Goal: Transaction & Acquisition: Purchase product/service

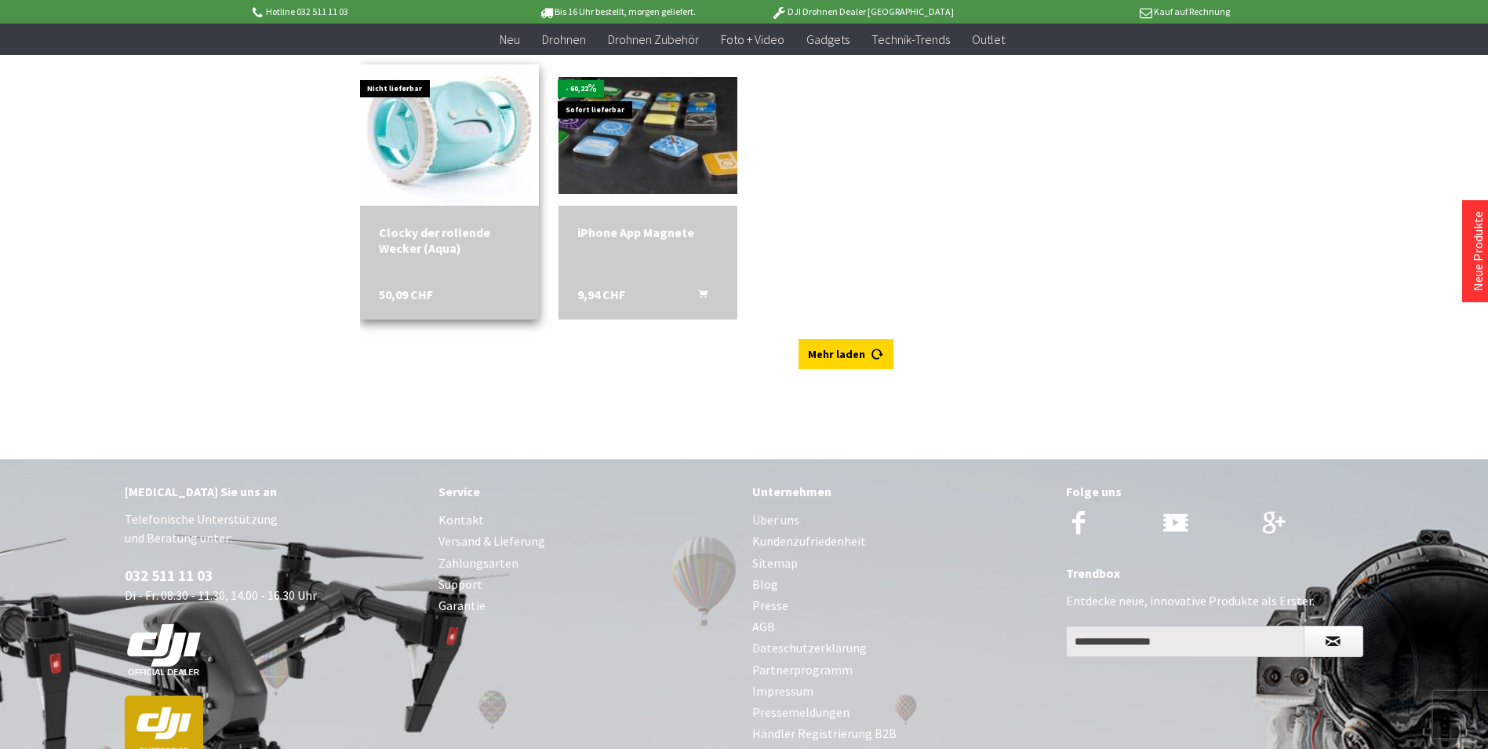
scroll to position [4080, 0]
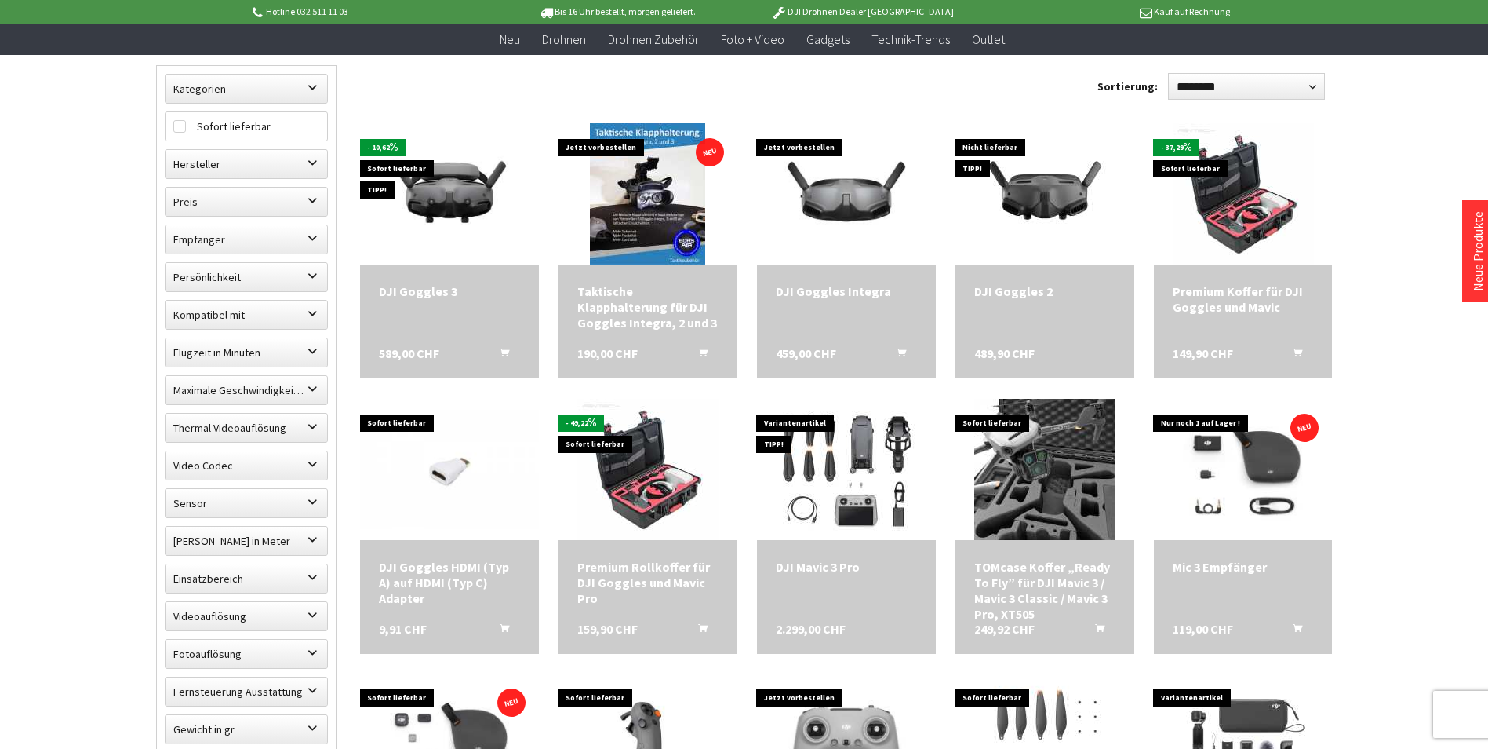
scroll to position [166, 0]
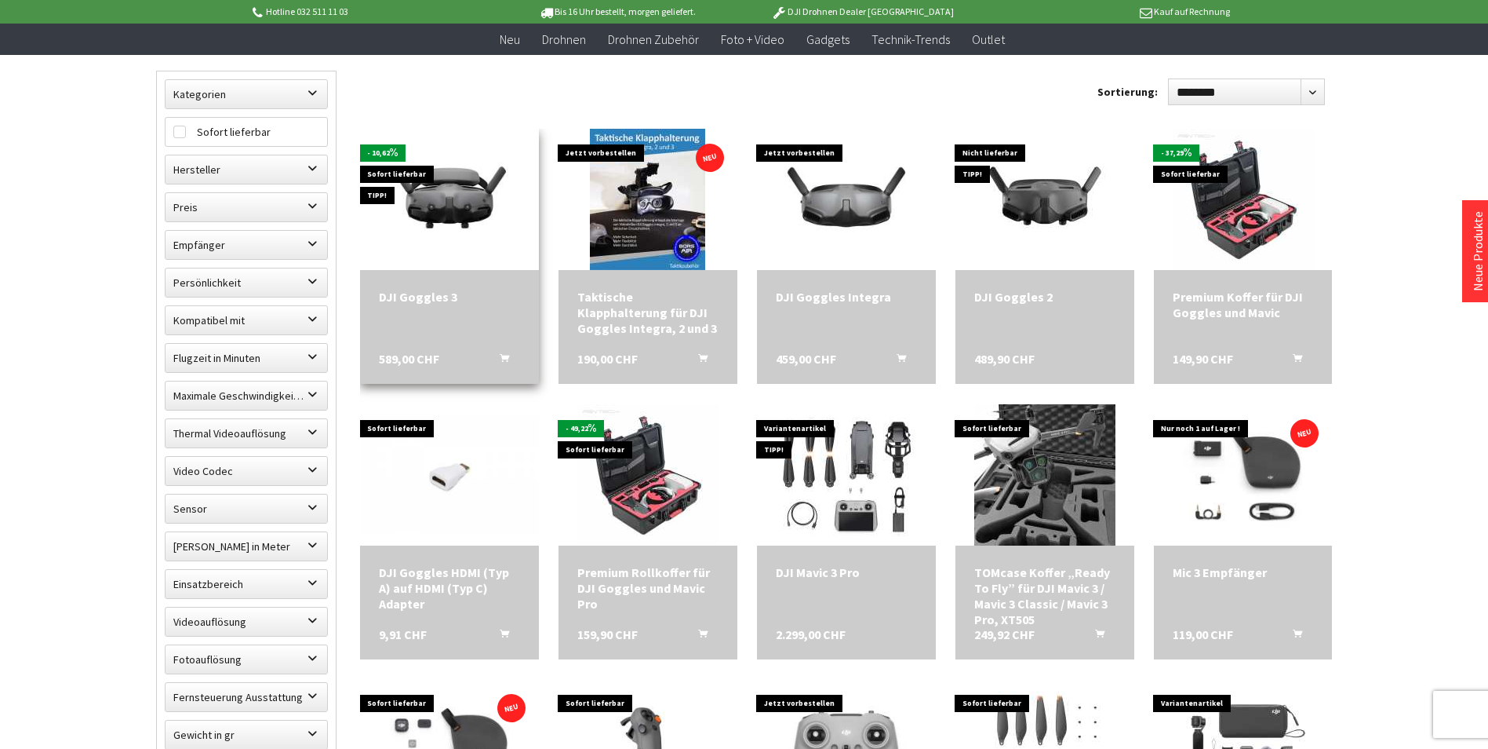
click at [449, 330] on div "DJI Goggles 3 589,00 CHF In den Warenkorb" at bounding box center [449, 327] width 179 height 114
click at [450, 210] on img at bounding box center [449, 199] width 179 height 119
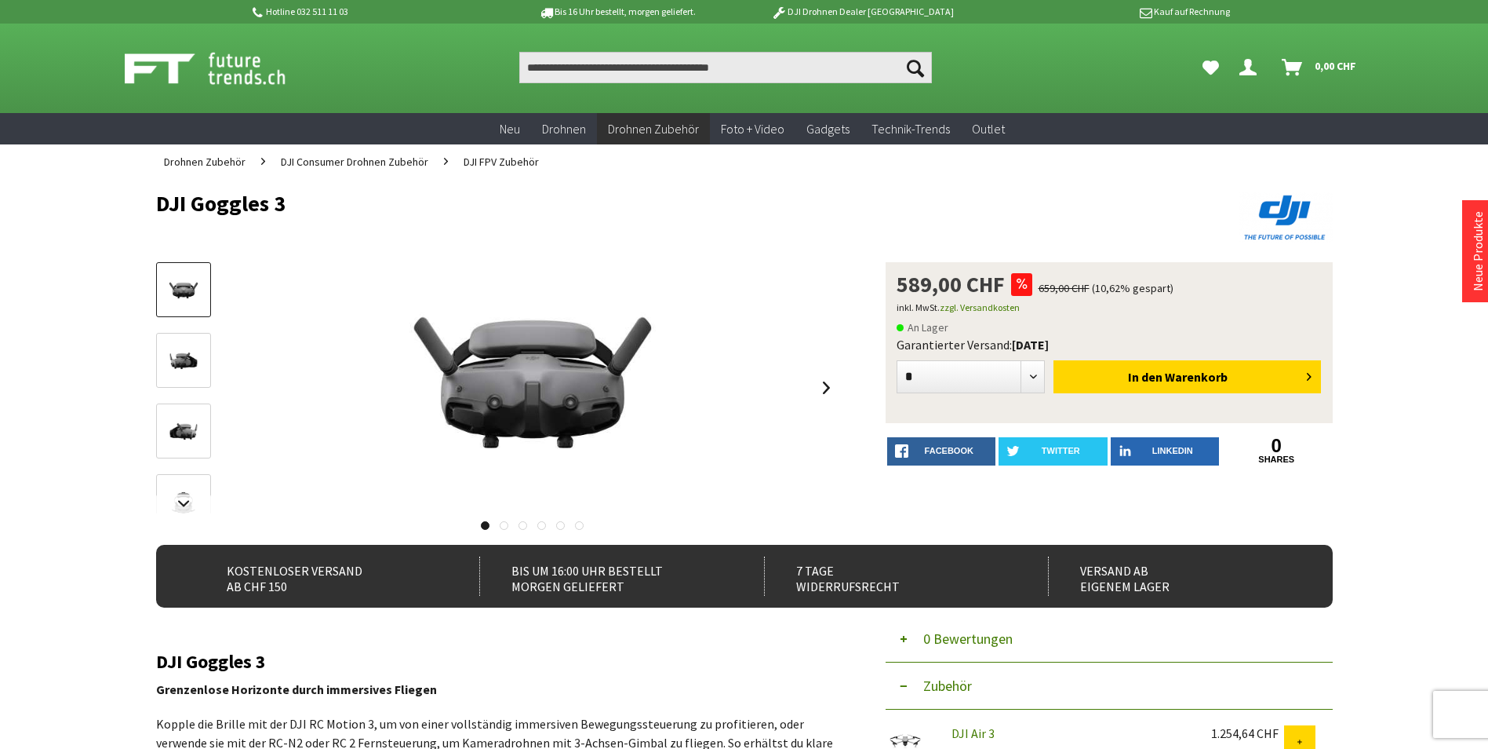
click at [503, 526] on link at bounding box center [504, 525] width 9 height 9
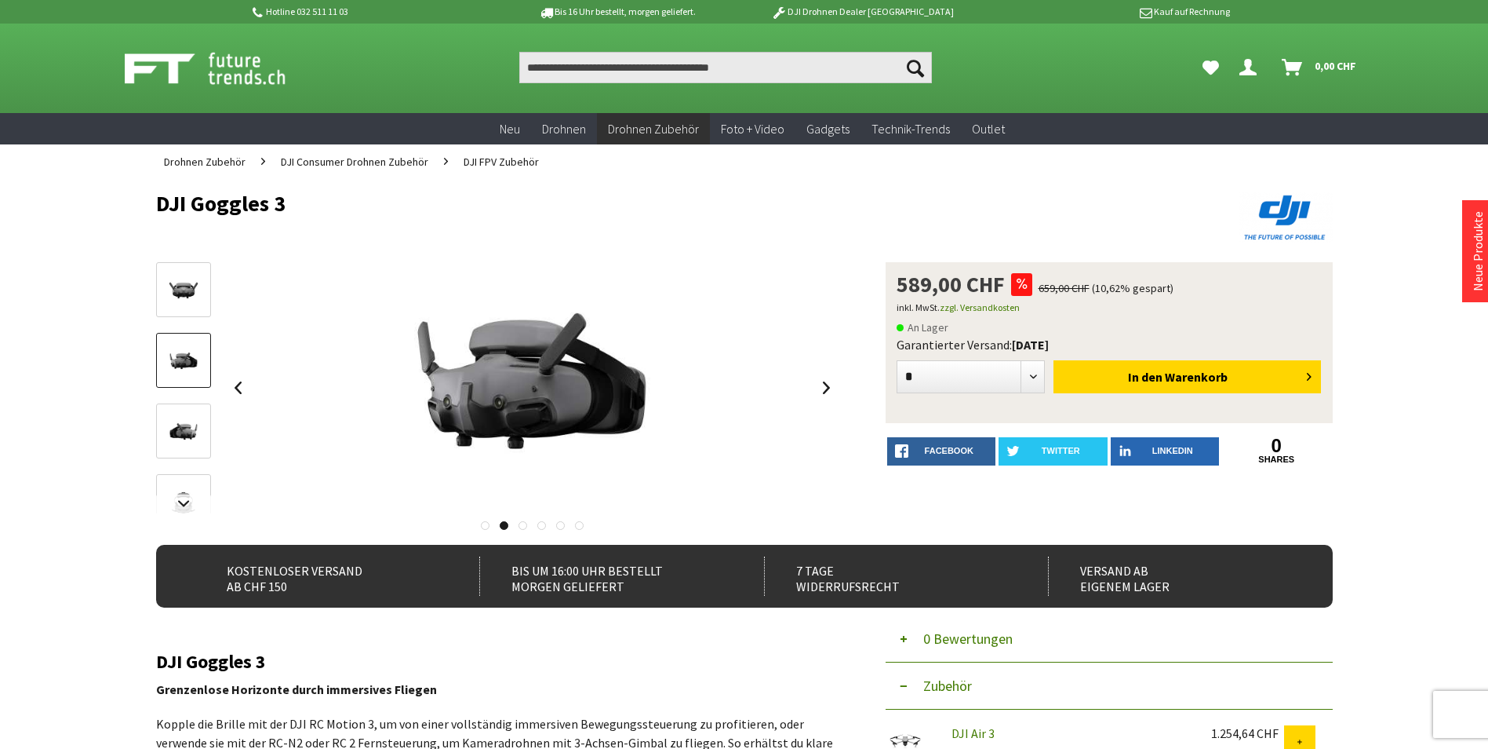
click at [520, 520] on div at bounding box center [497, 521] width 683 height 16
click at [525, 521] on link at bounding box center [523, 525] width 9 height 9
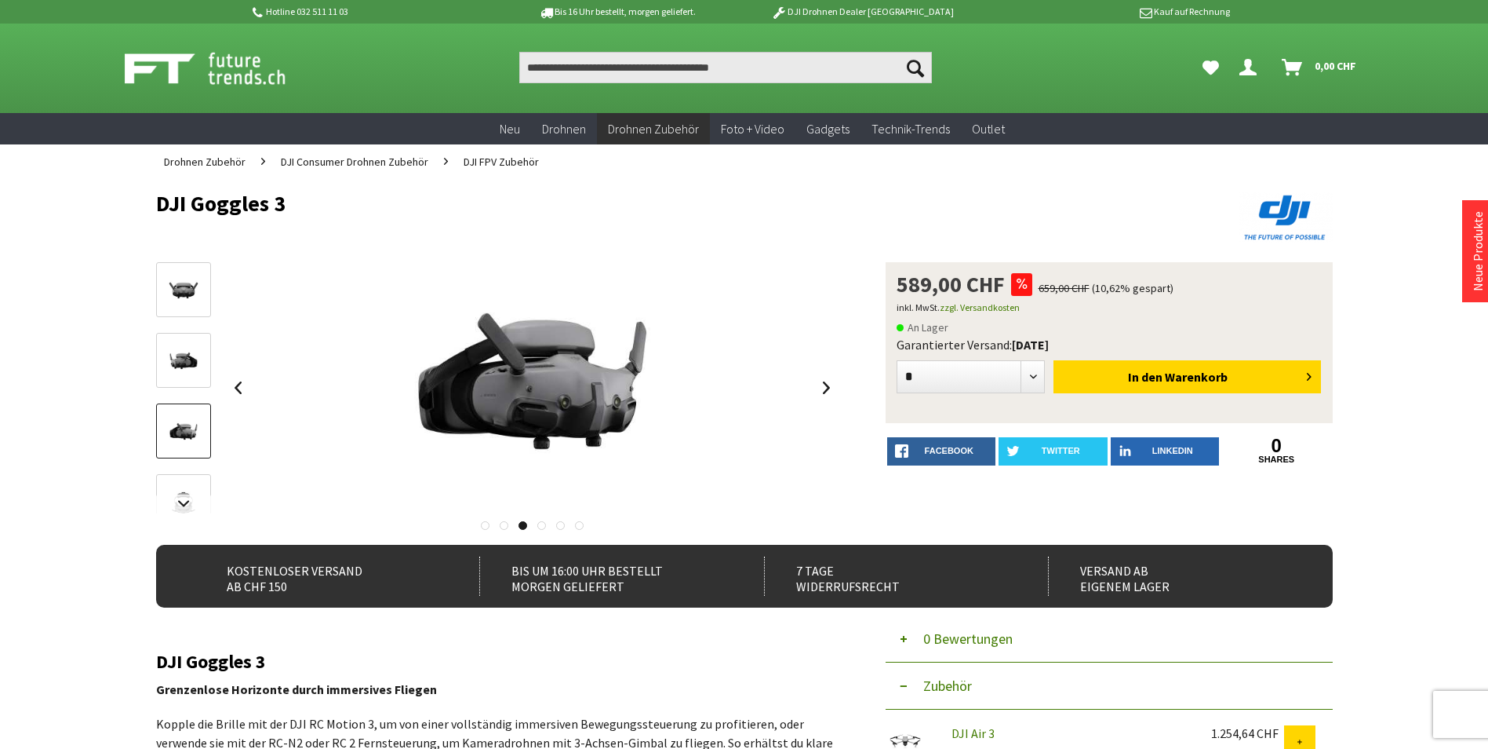
click at [538, 521] on div at bounding box center [497, 521] width 683 height 16
click at [836, 382] on link at bounding box center [827, 387] width 24 height 55
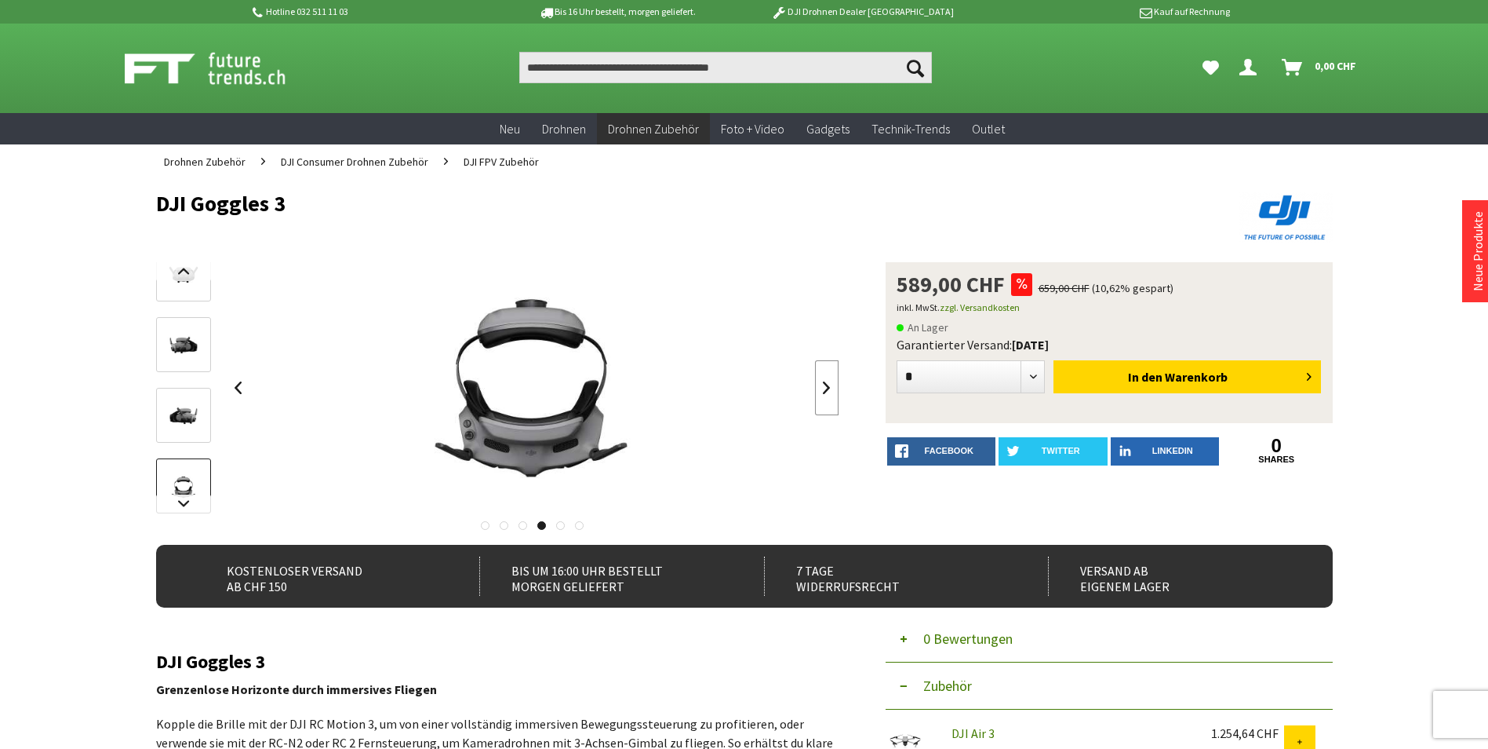
click at [836, 382] on link at bounding box center [827, 387] width 24 height 55
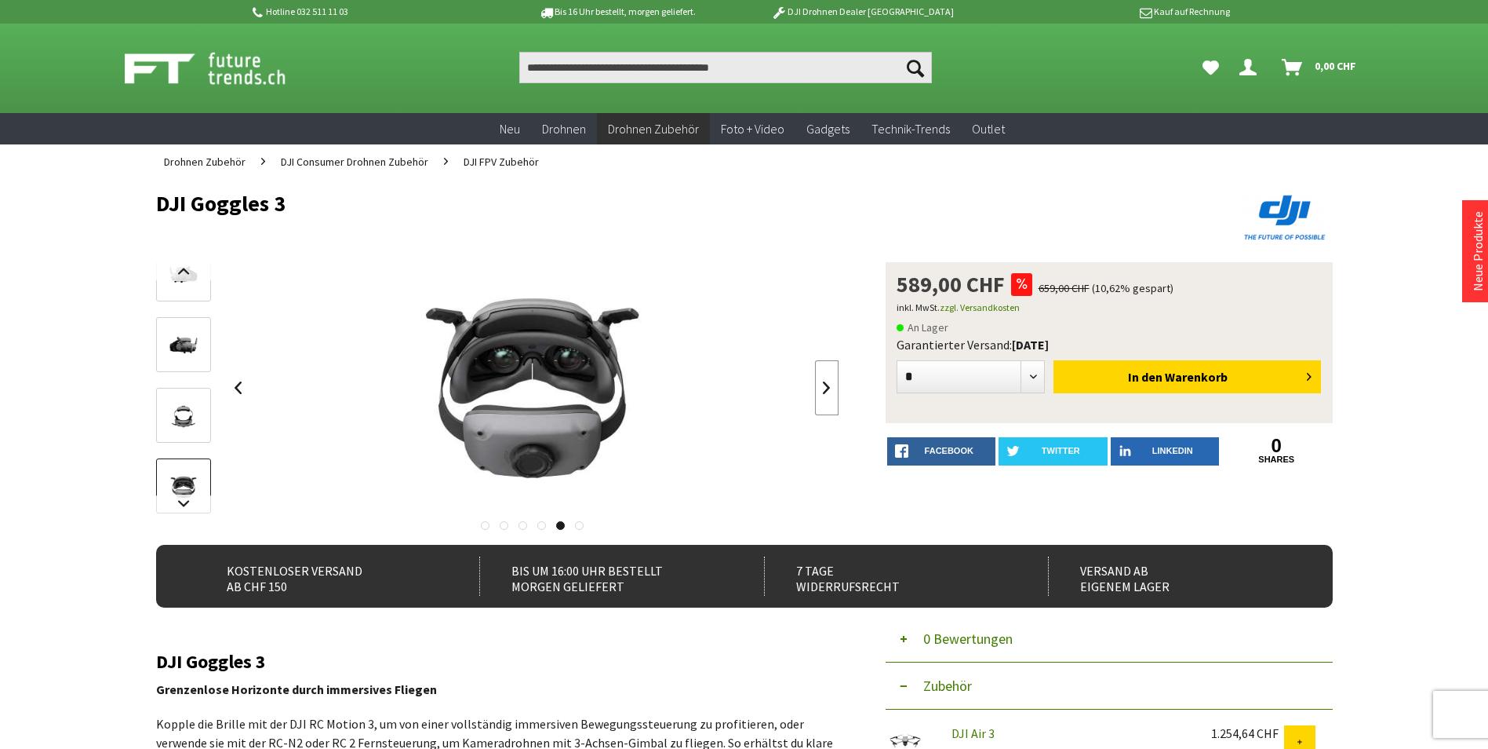
click at [836, 382] on link at bounding box center [827, 387] width 24 height 55
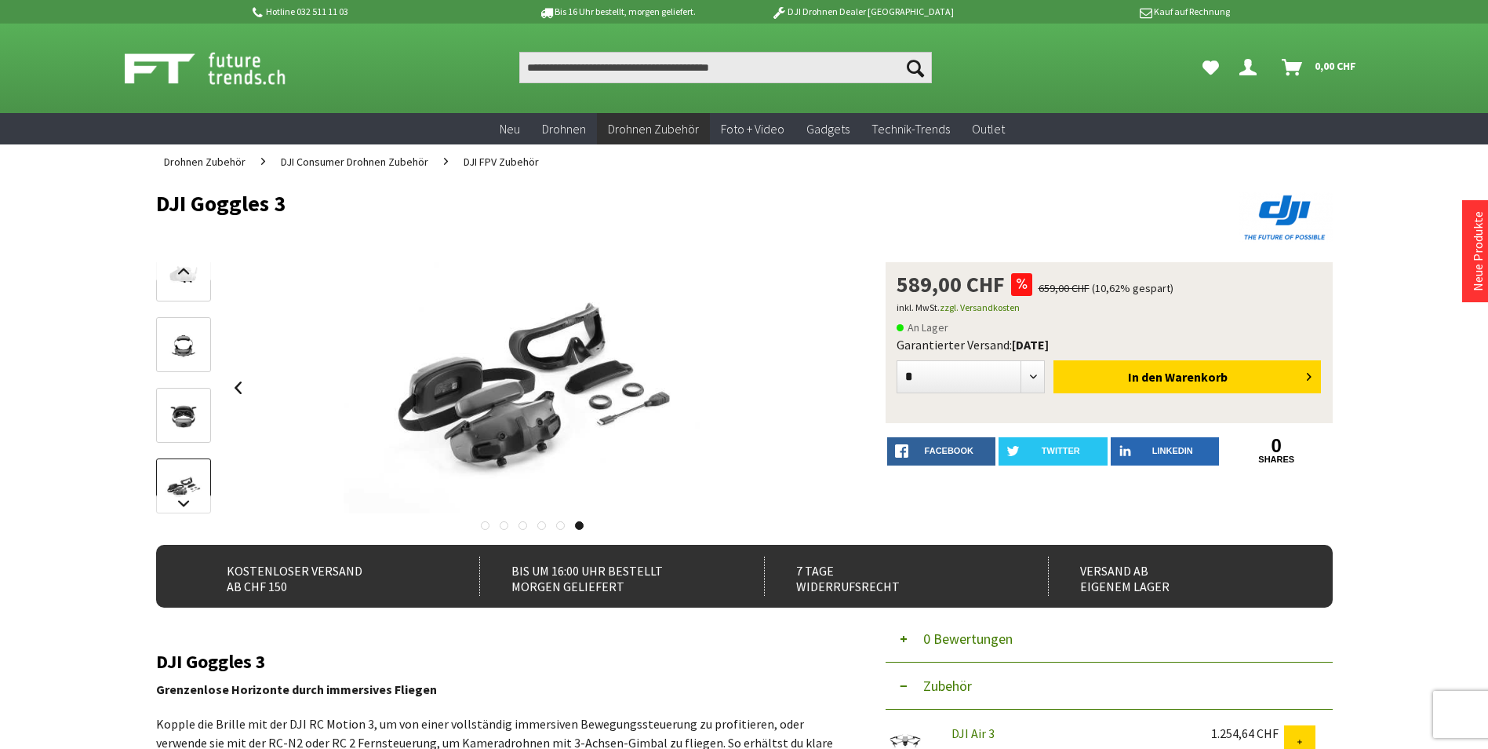
click at [1115, 580] on div "Versand ab eigenem Lager" at bounding box center [1173, 575] width 250 height 39
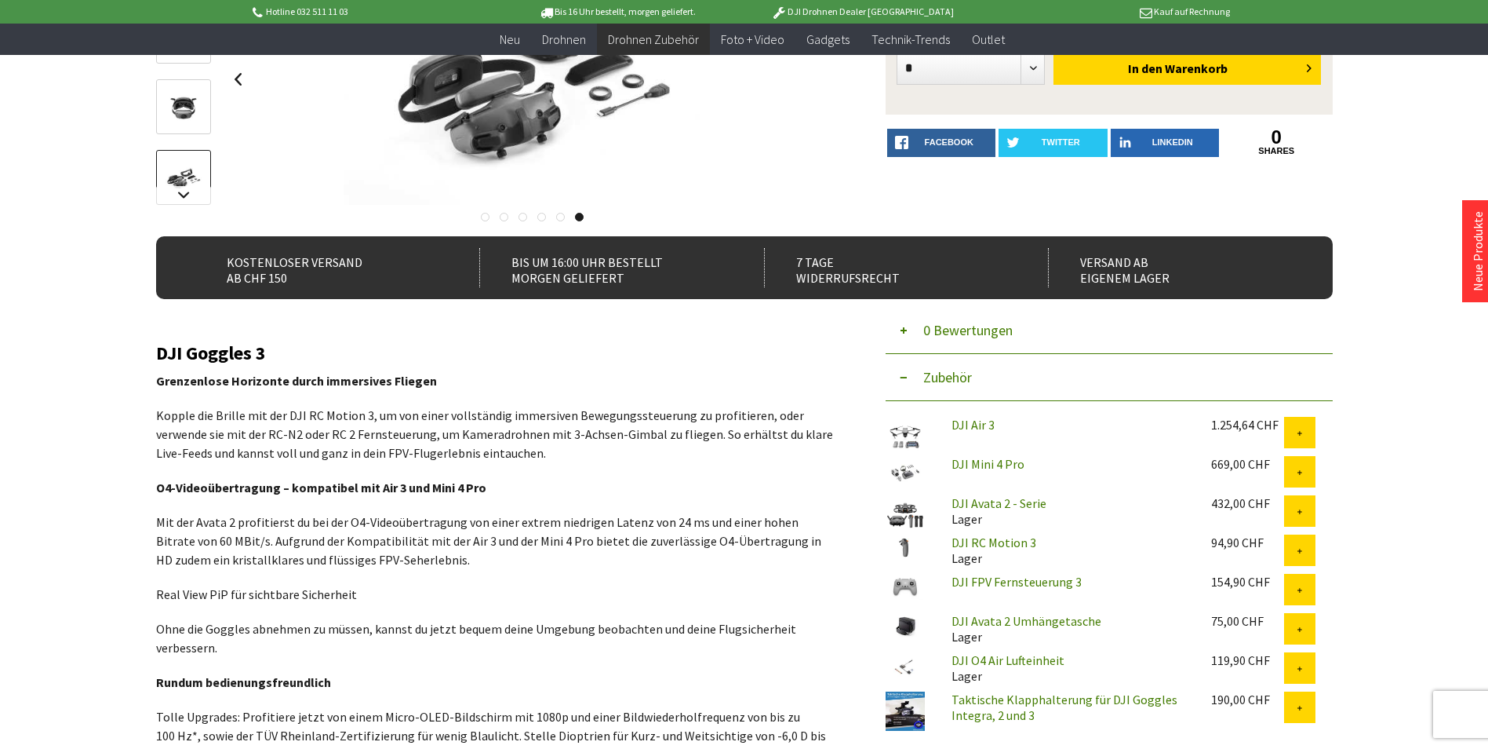
scroll to position [314, 0]
